Goal: Information Seeking & Learning: Check status

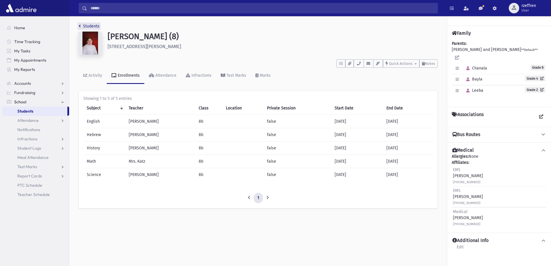
click at [95, 25] on link "Students" at bounding box center [89, 26] width 21 height 5
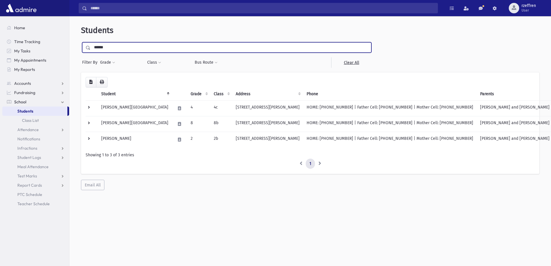
drag, startPoint x: 117, startPoint y: 50, endPoint x: 0, endPoint y: 34, distance: 118.2
click at [0, 34] on div "Search Results All Accounts" at bounding box center [275, 140] width 551 height 281
type input "*********"
click at [81, 42] on input "submit" at bounding box center [89, 46] width 16 height 8
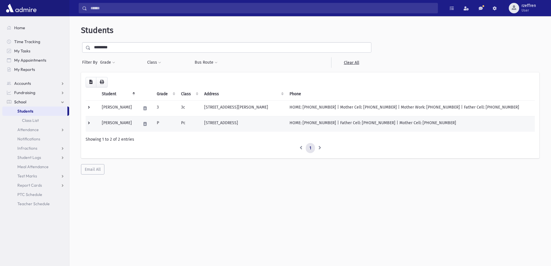
click at [207, 128] on td "12 Besen Pkwy Monsey, NY 10952" at bounding box center [243, 124] width 85 height 16
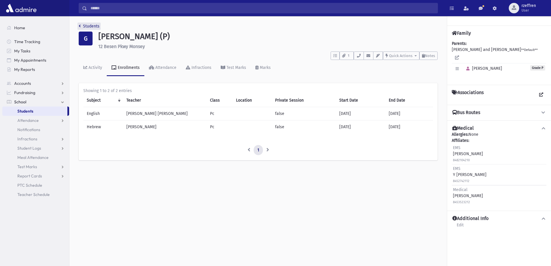
click at [88, 27] on link "Students" at bounding box center [89, 26] width 21 height 5
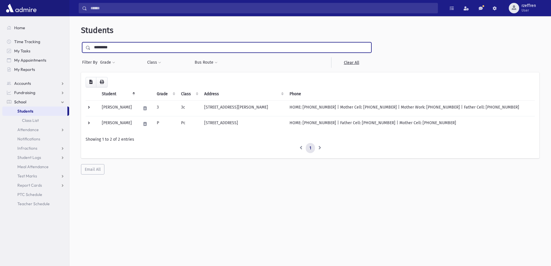
drag, startPoint x: 0, startPoint y: 0, endPoint x: 0, endPoint y: 7, distance: 6.7
click at [0, 7] on div "Search Results All Accounts" at bounding box center [275, 140] width 551 height 281
type input "****"
click at [81, 42] on input "submit" at bounding box center [89, 46] width 16 height 8
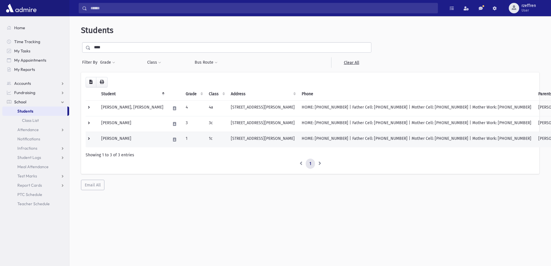
click at [182, 137] on td "1" at bounding box center [193, 140] width 23 height 16
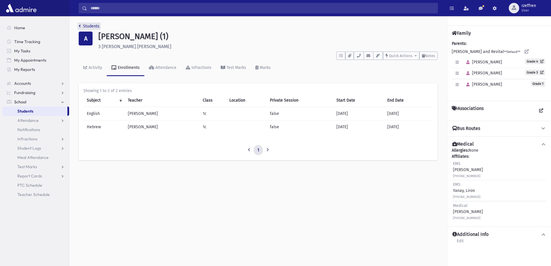
click at [89, 28] on link "Students" at bounding box center [89, 26] width 21 height 5
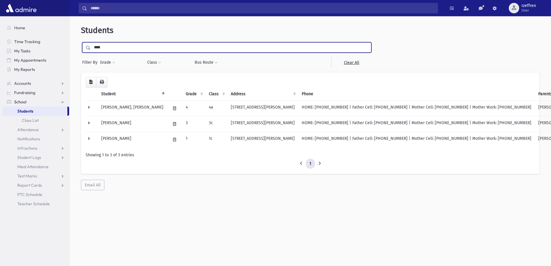
drag, startPoint x: 110, startPoint y: 48, endPoint x: 47, endPoint y: 36, distance: 64.4
click at [48, 37] on div "Search Results All Accounts" at bounding box center [275, 140] width 551 height 281
type input "********"
click at [81, 42] on input "submit" at bounding box center [89, 46] width 16 height 8
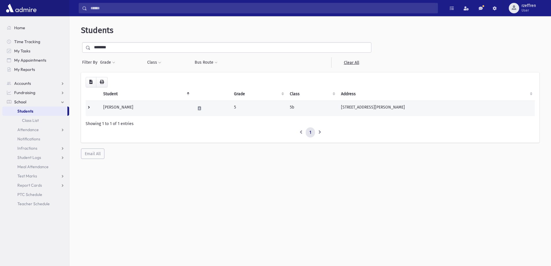
click at [146, 114] on td "[PERSON_NAME]" at bounding box center [146, 108] width 92 height 16
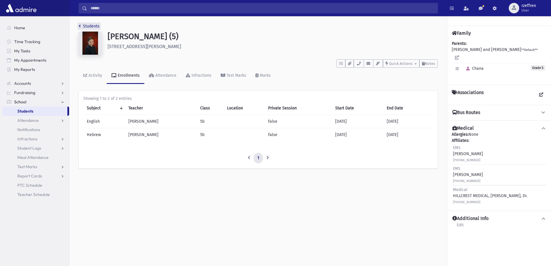
click at [84, 25] on link "Students" at bounding box center [89, 26] width 21 height 5
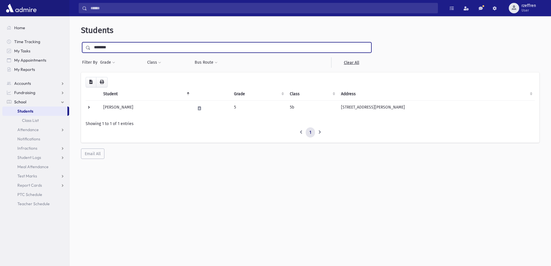
drag, startPoint x: 112, startPoint y: 48, endPoint x: 0, endPoint y: 5, distance: 119.6
click at [0, 8] on div "Search Results All Accounts" at bounding box center [275, 140] width 551 height 281
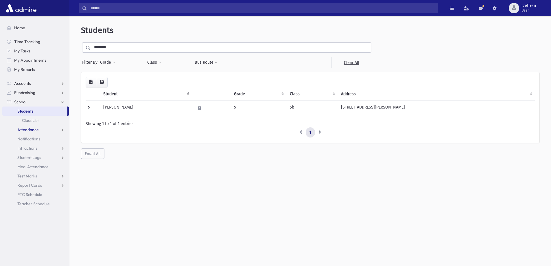
click at [41, 128] on link "Attendance" at bounding box center [35, 129] width 67 height 9
click at [30, 135] on link "Entry" at bounding box center [35, 138] width 67 height 9
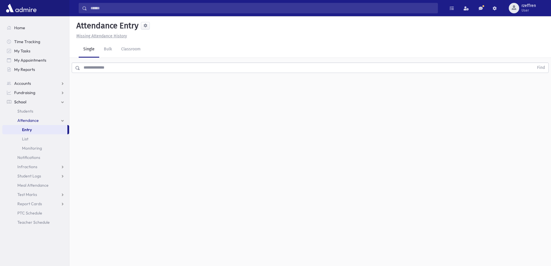
click at [112, 68] on input "text" at bounding box center [307, 67] width 454 height 10
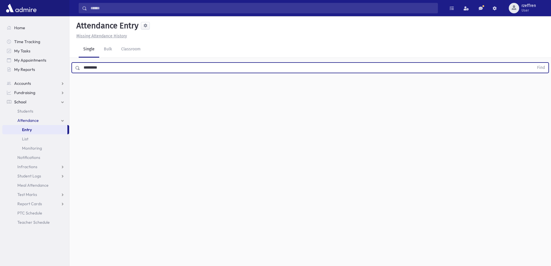
click at [534, 63] on button "Find" at bounding box center [541, 68] width 15 height 10
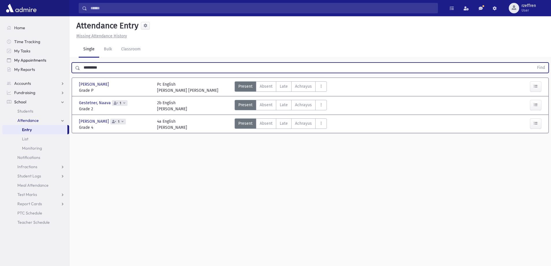
drag, startPoint x: 104, startPoint y: 68, endPoint x: 23, endPoint y: 59, distance: 81.2
click at [23, 59] on div "Search Results All Accounts" at bounding box center [275, 139] width 551 height 279
click at [534, 63] on button "Find" at bounding box center [541, 68] width 15 height 10
drag, startPoint x: 101, startPoint y: 67, endPoint x: 0, endPoint y: 62, distance: 100.7
click at [0, 62] on div "Search Results All Accounts" at bounding box center [275, 139] width 551 height 279
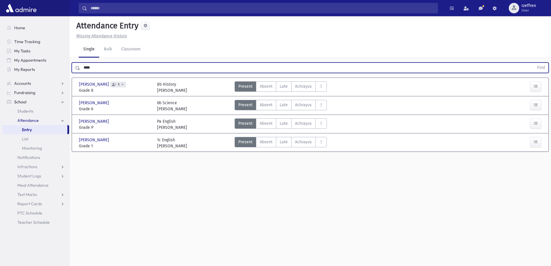
click at [534, 63] on button "Find" at bounding box center [541, 68] width 15 height 10
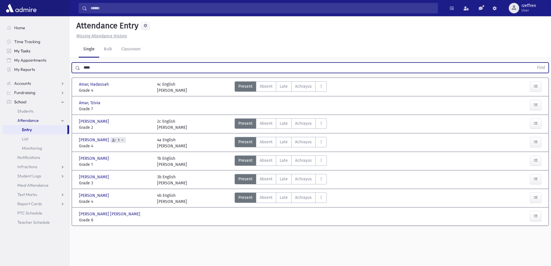
drag, startPoint x: 103, startPoint y: 69, endPoint x: 16, endPoint y: 53, distance: 87.7
click at [19, 54] on div "Search Results All Accounts" at bounding box center [275, 139] width 551 height 279
type input "*******"
click at [534, 63] on button "Find" at bounding box center [541, 68] width 15 height 10
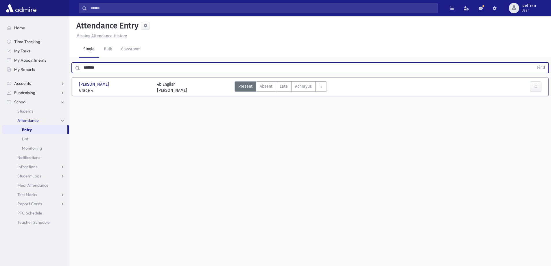
drag, startPoint x: 115, startPoint y: 73, endPoint x: 69, endPoint y: 58, distance: 47.8
click at [69, 62] on div "******* Find" at bounding box center [309, 66] width 481 height 17
click at [122, 66] on input "*******" at bounding box center [307, 67] width 454 height 10
click at [30, 112] on span "Students" at bounding box center [25, 110] width 16 height 5
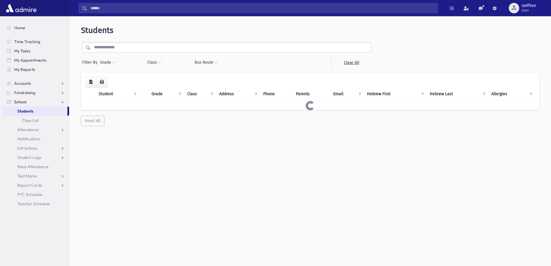
click at [133, 45] on input "text" at bounding box center [231, 47] width 281 height 10
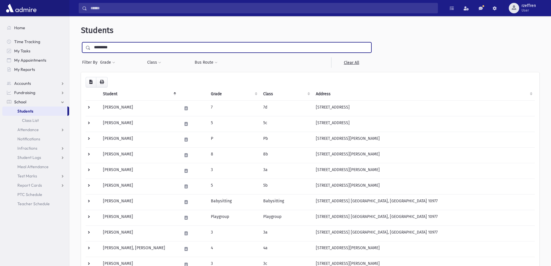
type input "*********"
click at [81, 42] on input "submit" at bounding box center [89, 46] width 16 height 8
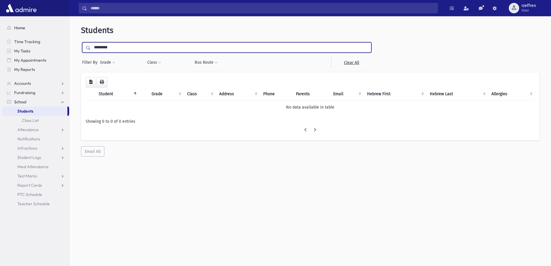
drag, startPoint x: 114, startPoint y: 49, endPoint x: 18, endPoint y: 27, distance: 98.1
click at [19, 28] on div "Search Results All Accounts" at bounding box center [275, 140] width 551 height 281
drag, startPoint x: 104, startPoint y: 48, endPoint x: 0, endPoint y: 14, distance: 109.2
click at [0, 27] on div "Search Results All Accounts" at bounding box center [275, 140] width 551 height 281
type input "******"
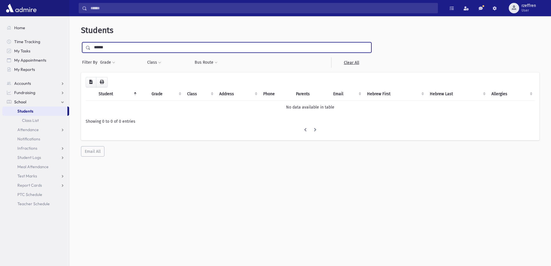
click at [81, 42] on input "submit" at bounding box center [89, 46] width 16 height 8
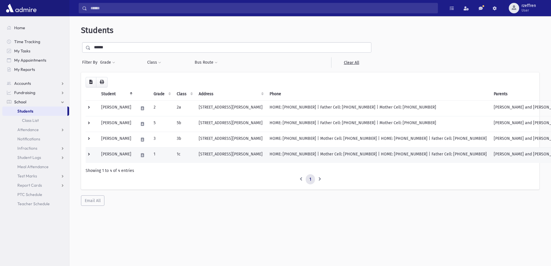
click at [130, 157] on td "[PERSON_NAME]" at bounding box center [116, 155] width 37 height 16
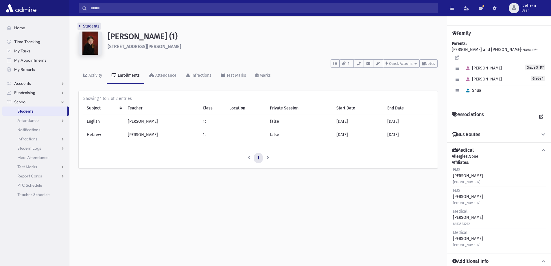
click at [95, 27] on link "Students" at bounding box center [89, 26] width 21 height 5
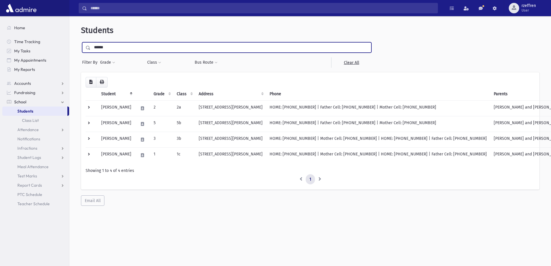
drag, startPoint x: 111, startPoint y: 46, endPoint x: 1, endPoint y: 15, distance: 114.4
click at [1, 15] on div "Search Results All Accounts" at bounding box center [275, 140] width 551 height 281
type input "******"
click at [81, 42] on input "submit" at bounding box center [89, 46] width 16 height 8
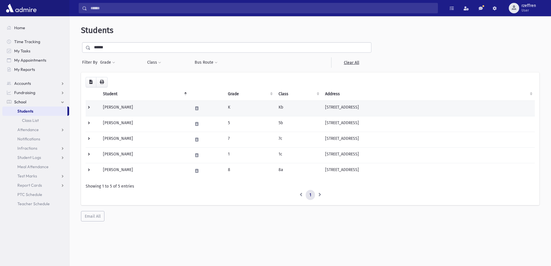
click at [92, 110] on td at bounding box center [93, 108] width 14 height 16
